Goal: Task Accomplishment & Management: Use online tool/utility

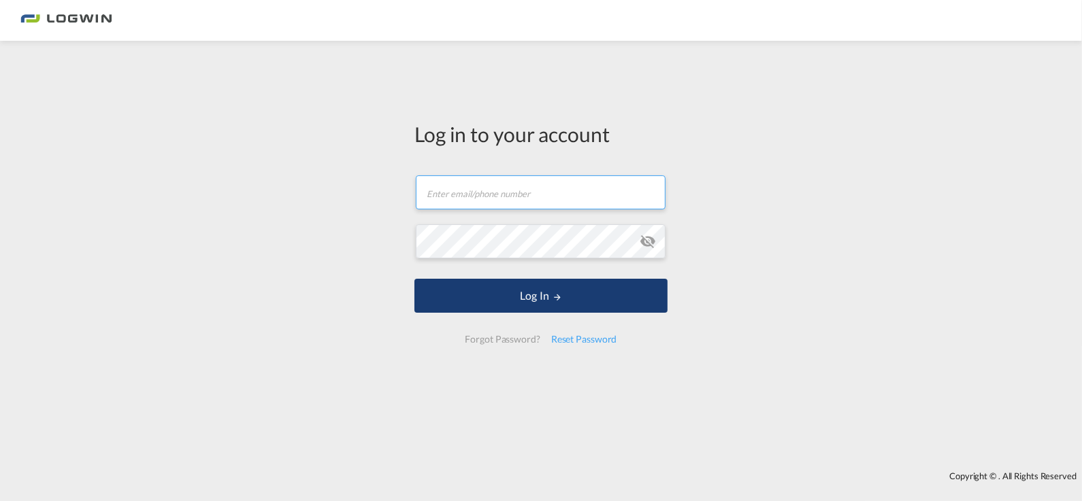
type input "[PERSON_NAME][EMAIL_ADDRESS][PERSON_NAME][DOMAIN_NAME]"
click at [500, 289] on button "Log In" at bounding box center [540, 296] width 253 height 34
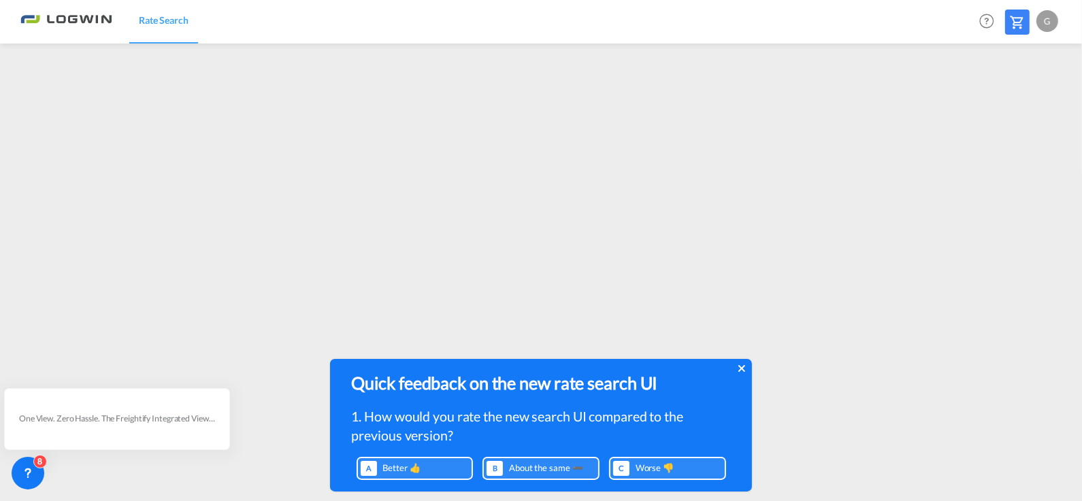
click at [738, 368] on icon at bounding box center [741, 368] width 7 height 11
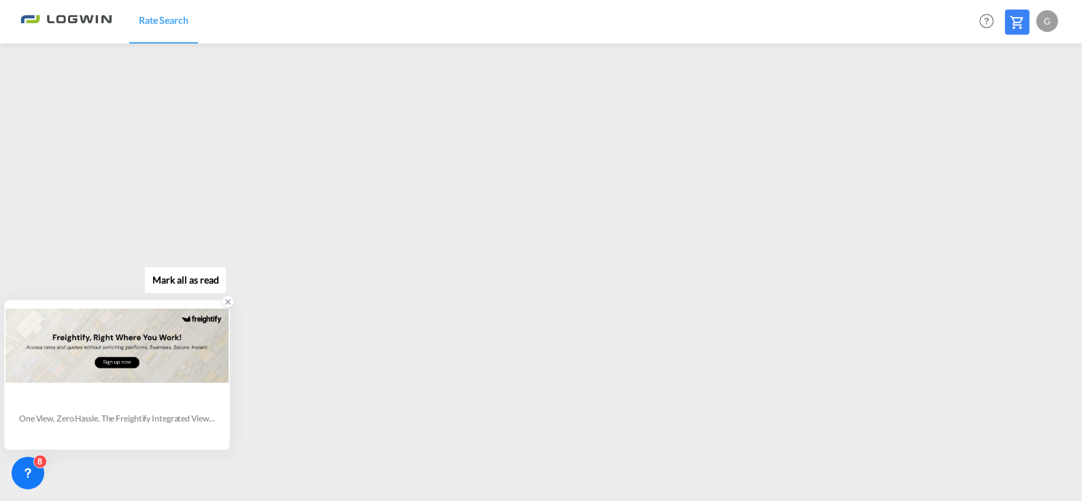
click at [229, 298] on icon at bounding box center [228, 302] width 10 height 10
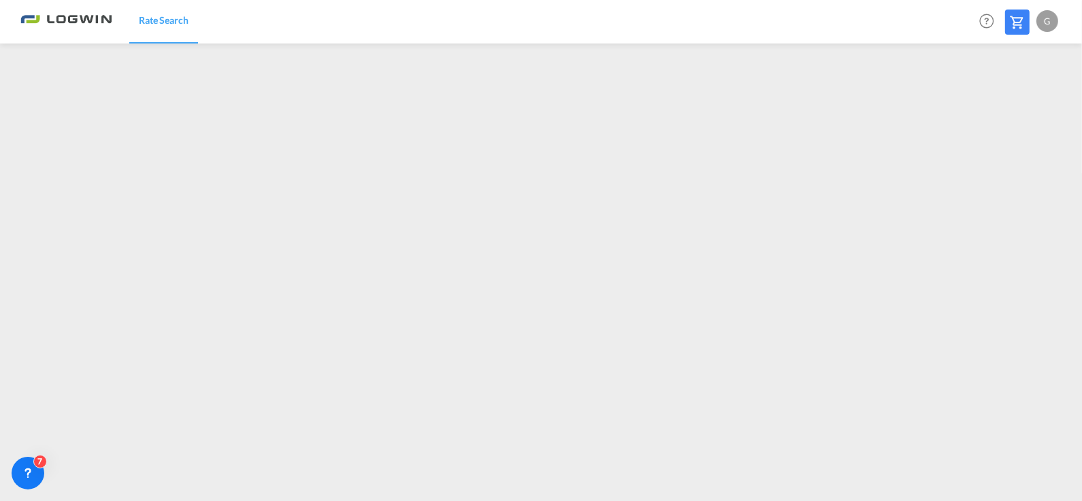
click at [1047, 24] on div "G" at bounding box center [1047, 21] width 22 height 22
click at [1006, 101] on button "Logout" at bounding box center [1031, 103] width 88 height 27
type input "[PERSON_NAME][EMAIL_ADDRESS][PERSON_NAME][DOMAIN_NAME]"
